Goal: Task Accomplishment & Management: Use online tool/utility

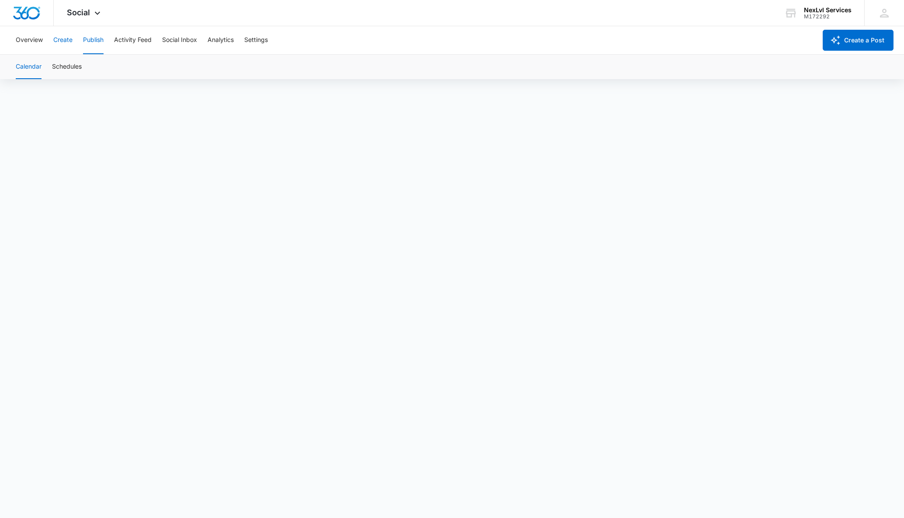
click at [64, 42] on button "Create" at bounding box center [62, 40] width 19 height 28
click at [96, 37] on button "Publish" at bounding box center [93, 40] width 21 height 28
click at [78, 73] on button "Schedules" at bounding box center [67, 67] width 30 height 24
click at [66, 41] on button "Create" at bounding box center [62, 40] width 19 height 28
click at [100, 40] on button "Publish" at bounding box center [93, 40] width 21 height 28
